Goal: Task Accomplishment & Management: Use online tool/utility

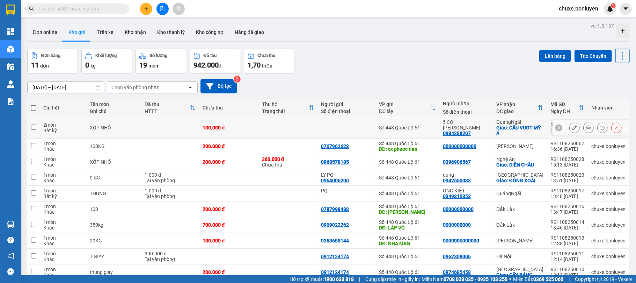
click at [572, 130] on icon at bounding box center [574, 127] width 5 height 5
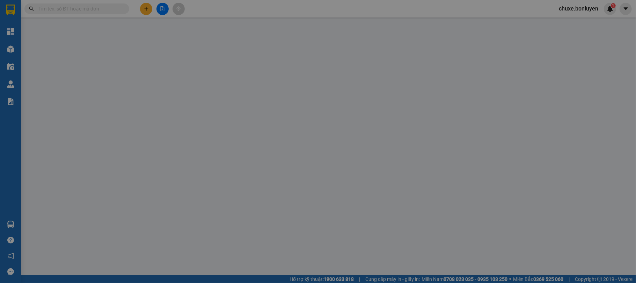
type input "0984288207"
type input "5 COI [PERSON_NAME]"
checkbox input "true"
type input "CẦU VUOT MỸ [PERSON_NAME]"
type input "100.000"
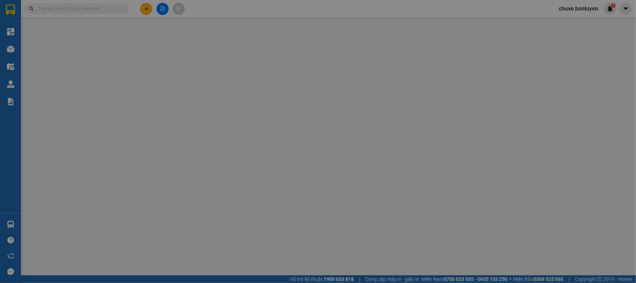
type input "100.000"
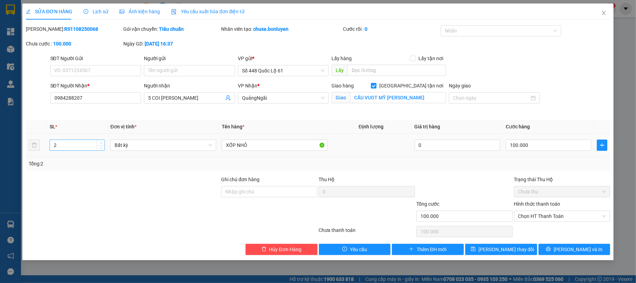
type input "1"
drag, startPoint x: 101, startPoint y: 150, endPoint x: 95, endPoint y: 141, distance: 9.6
click at [109, 126] on table "SL * Đơn vị tính * Tên hàng * Định lượng Giá trị hàng Cước hàng 1 Bất kỳ XỐP NH…" at bounding box center [318, 138] width 585 height 37
click at [498, 249] on span "[PERSON_NAME] thay đổi" at bounding box center [507, 249] width 56 height 8
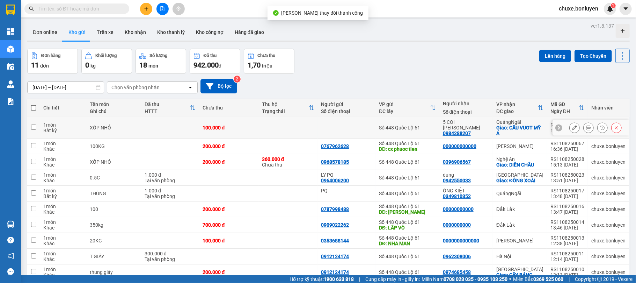
click at [38, 127] on td at bounding box center [33, 127] width 13 height 21
checkbox input "true"
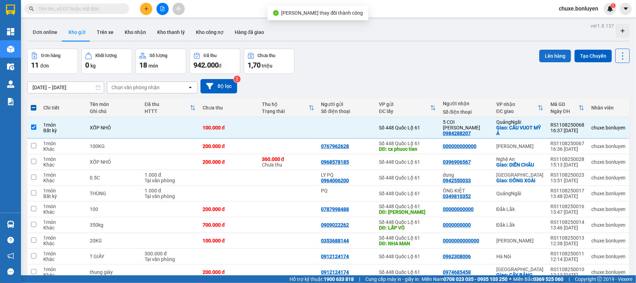
click at [548, 51] on button "Lên hàng" at bounding box center [555, 56] width 32 height 13
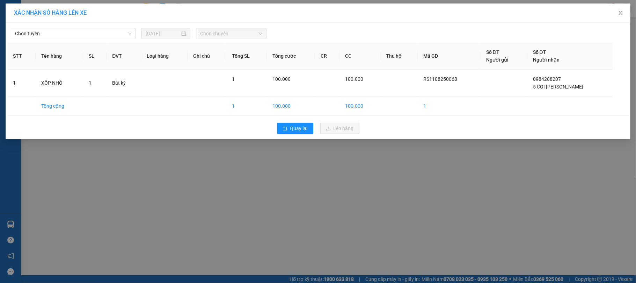
click at [74, 43] on th "Tên hàng" at bounding box center [60, 56] width 48 height 27
click at [75, 35] on span "Chọn tuyến" at bounding box center [73, 33] width 117 height 10
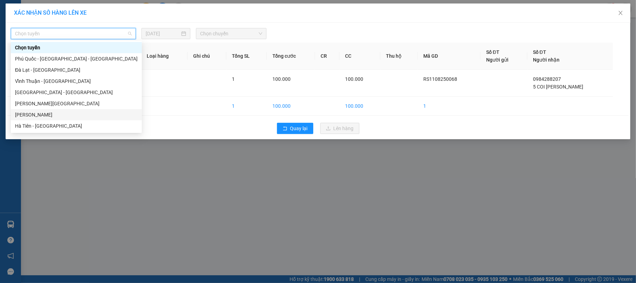
click at [48, 115] on div "[PERSON_NAME]" at bounding box center [76, 115] width 123 height 8
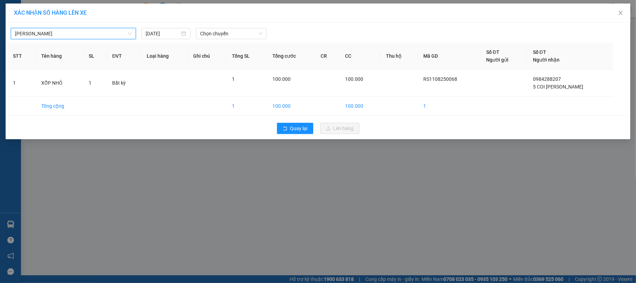
click at [68, 30] on span "[PERSON_NAME]" at bounding box center [73, 33] width 117 height 10
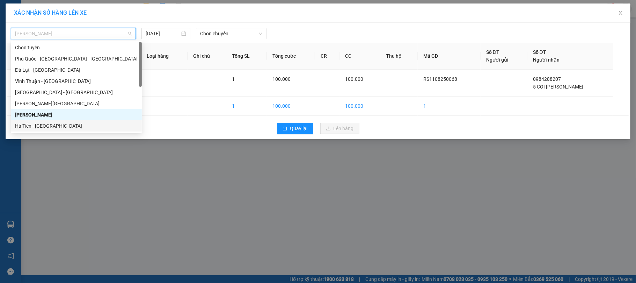
click at [61, 125] on div "Hà Tiên - [GEOGRAPHIC_DATA]" at bounding box center [76, 126] width 123 height 8
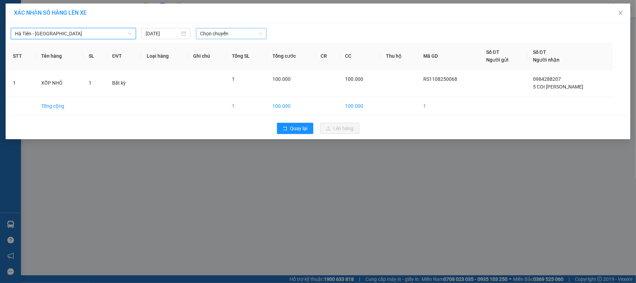
click at [229, 36] on span "Chọn chuyến" at bounding box center [231, 33] width 62 height 10
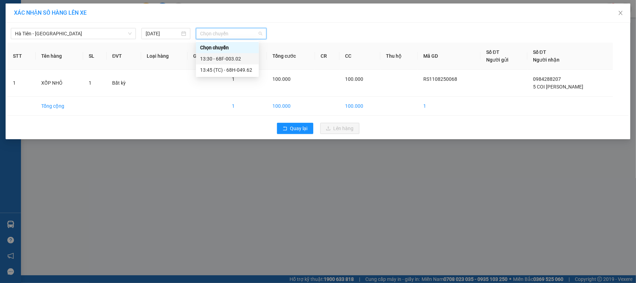
click at [242, 63] on div "13:30 - 68F-003.02" at bounding box center [227, 58] width 63 height 11
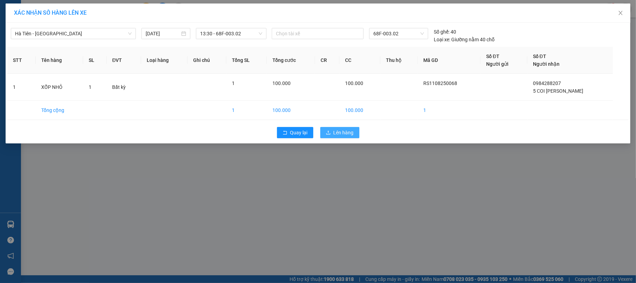
click at [327, 130] on button "Lên hàng" at bounding box center [339, 132] width 39 height 11
